Goal: Find specific page/section: Find specific page/section

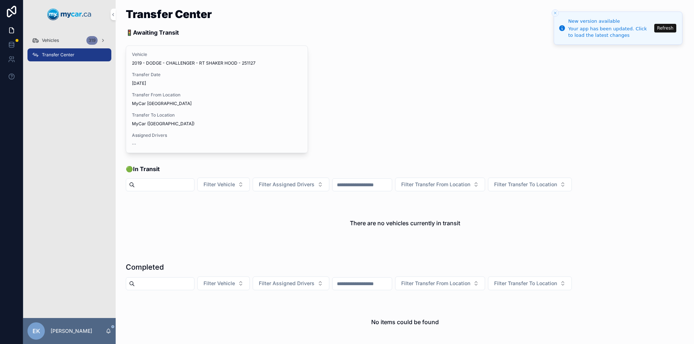
click at [668, 27] on button "Refresh" at bounding box center [665, 28] width 22 height 9
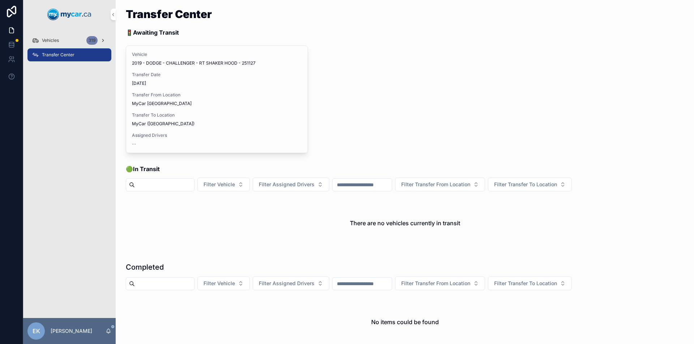
click at [64, 39] on div "Vehicles 319" at bounding box center [69, 41] width 75 height 12
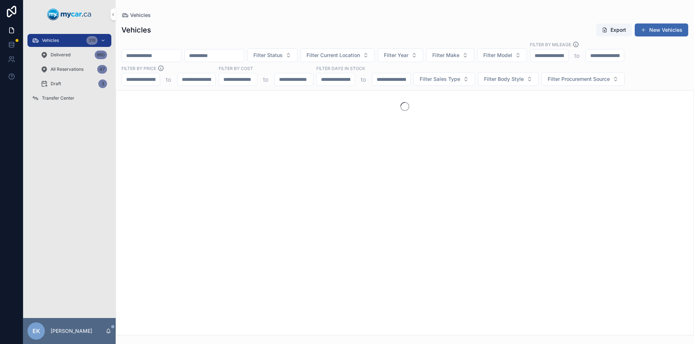
click at [134, 53] on input "scrollable content" at bounding box center [151, 56] width 59 height 10
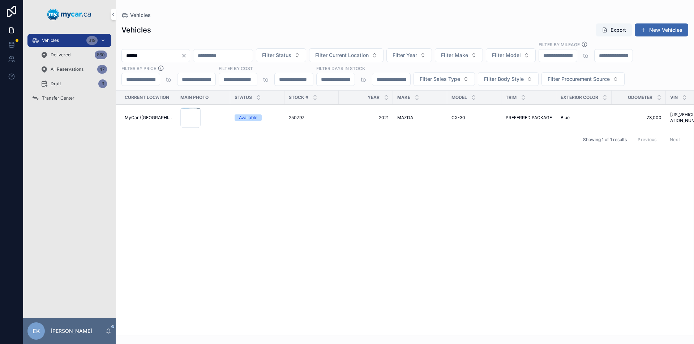
type input "******"
click at [64, 97] on span "Transfer Center" at bounding box center [58, 98] width 33 height 6
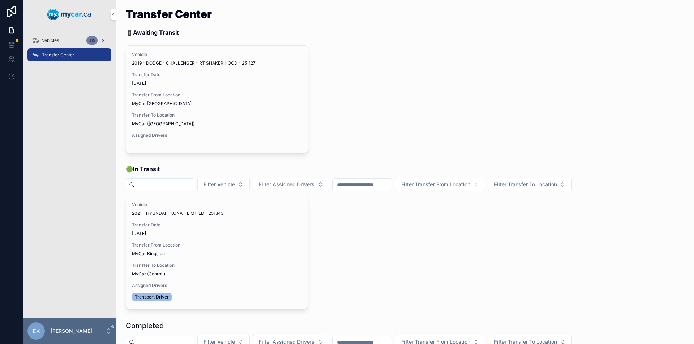
click at [53, 39] on span "Vehicles" at bounding box center [50, 41] width 17 height 6
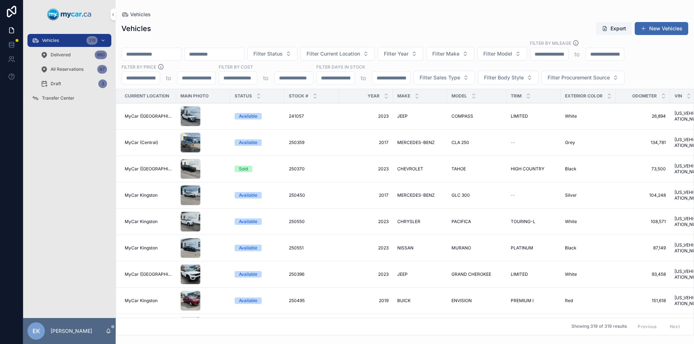
drag, startPoint x: 53, startPoint y: 40, endPoint x: 161, endPoint y: 55, distance: 108.7
click at [161, 55] on input "scrollable content" at bounding box center [151, 54] width 59 height 10
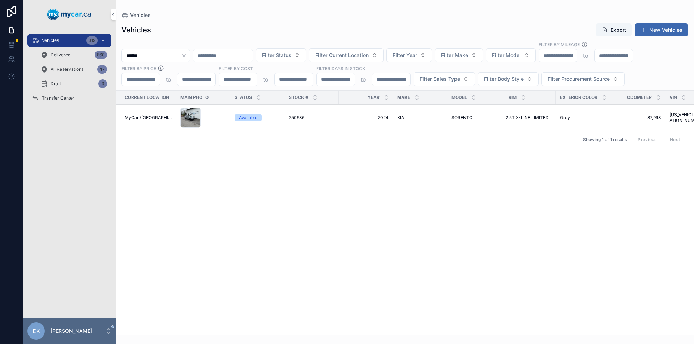
type input "******"
click at [300, 118] on span "250636" at bounding box center [297, 118] width 16 height 6
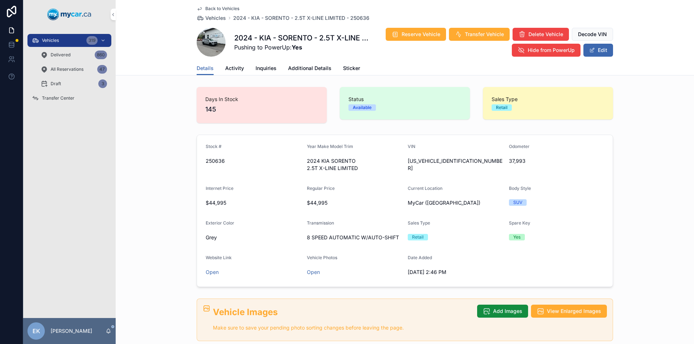
click at [50, 98] on span "Transfer Center" at bounding box center [58, 98] width 33 height 6
